Goal: Information Seeking & Learning: Learn about a topic

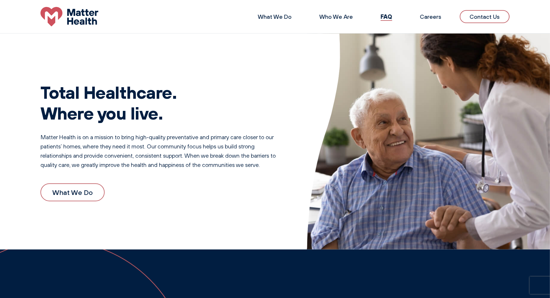
click at [42, 32] on header "What We Do Who We Are FAQ Careers Contact Us" at bounding box center [275, 17] width 550 height 34
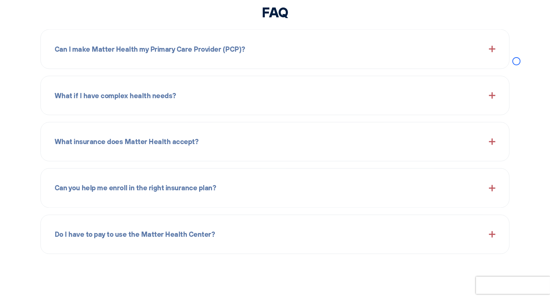
scroll to position [753, 0]
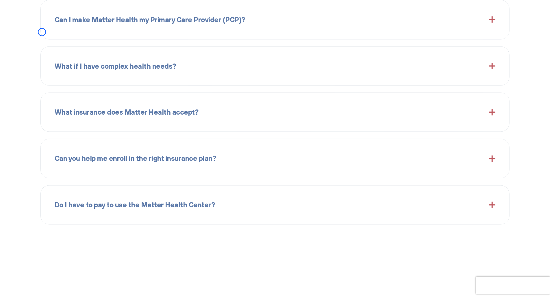
click at [42, 32] on div "Can I make Matter Health my Primary Care Provider (PCP)? Yes, walk into the [GE…" at bounding box center [274, 19] width 469 height 39
click at [52, 36] on div "Can I make Matter Health my Primary Care Provider (PCP)? Yes, walk into the [GE…" at bounding box center [274, 19] width 469 height 39
click at [47, 48] on div "What if I have complex health needs? Many of our patients have complex health n…" at bounding box center [274, 66] width 469 height 39
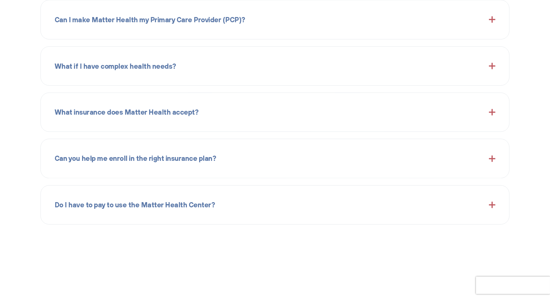
click at [37, 53] on div "FAQ Can I make Matter Health my Primary Care Provider (PCP)? Yes, walk into the…" at bounding box center [275, 99] width 550 height 251
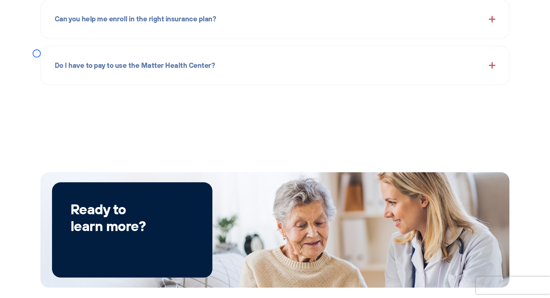
scroll to position [911, 0]
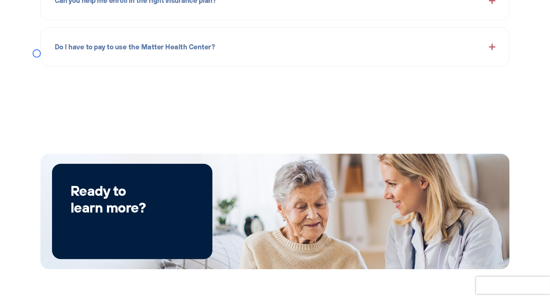
click at [54, 37] on div "Do I have to pay to use the Matter Health Center? If you are on an insurance pl…" at bounding box center [274, 46] width 469 height 39
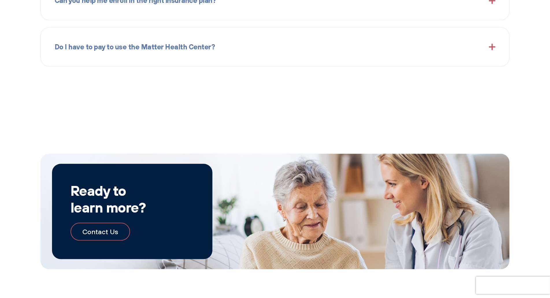
click at [43, 36] on div "Do I have to pay to use the Matter Health Center? If you are on an insurance pl…" at bounding box center [274, 46] width 469 height 39
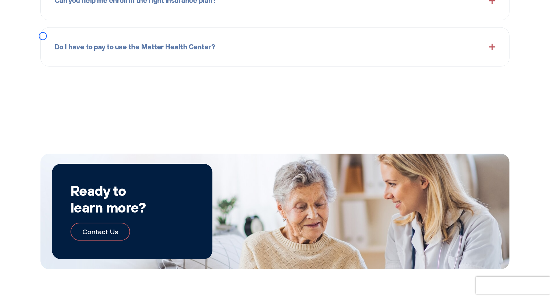
click at [50, 30] on div "Do I have to pay to use the Matter Health Center? If you are on an insurance pl…" at bounding box center [274, 46] width 469 height 39
